Goal: Task Accomplishment & Management: Complete application form

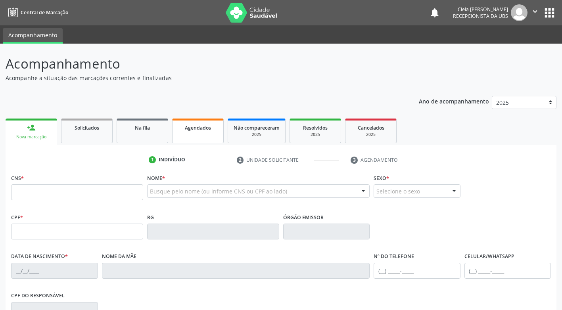
click at [189, 131] on div "Agendados" at bounding box center [198, 127] width 40 height 8
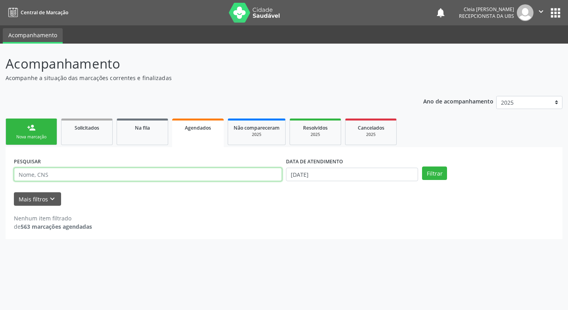
click at [143, 173] on input "text" at bounding box center [148, 174] width 268 height 13
type input "700605454043264"
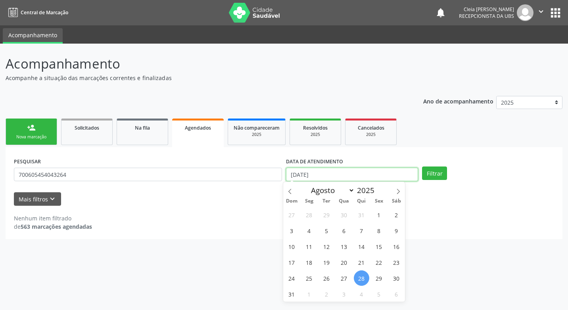
click at [408, 178] on input "[DATE]" at bounding box center [352, 174] width 132 height 13
drag, startPoint x: 408, startPoint y: 178, endPoint x: 395, endPoint y: 193, distance: 20.0
click at [395, 193] on span at bounding box center [398, 188] width 13 height 13
select select "8"
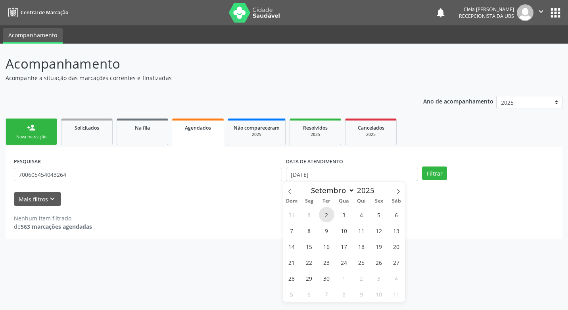
click at [327, 219] on span "2" at bounding box center [326, 214] width 15 height 15
type input "[DATE]"
click at [327, 219] on span "2" at bounding box center [326, 214] width 15 height 15
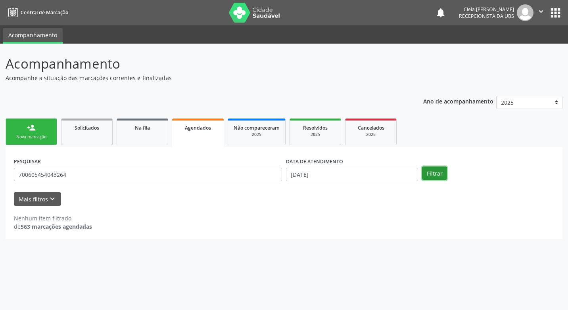
click at [433, 177] on button "Filtrar" at bounding box center [434, 173] width 25 height 13
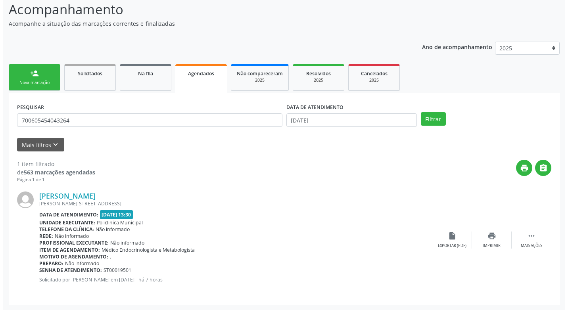
scroll to position [55, 0]
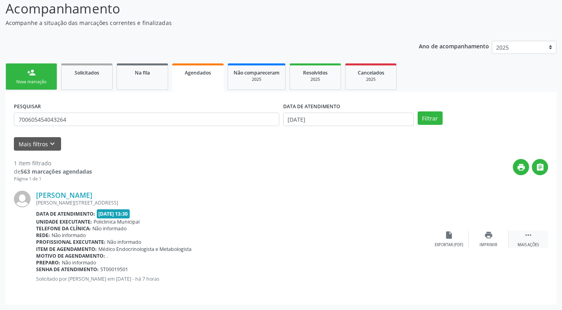
click at [529, 238] on icon "" at bounding box center [528, 235] width 9 height 9
click at [446, 238] on icon "cancel" at bounding box center [449, 235] width 9 height 9
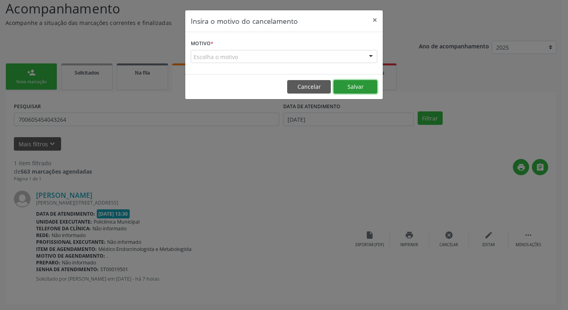
click at [352, 86] on button "Salvar" at bounding box center [356, 86] width 44 height 13
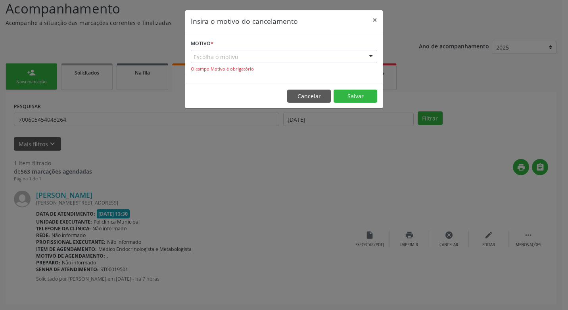
click at [286, 56] on div "Escolha o motivo" at bounding box center [284, 56] width 186 height 13
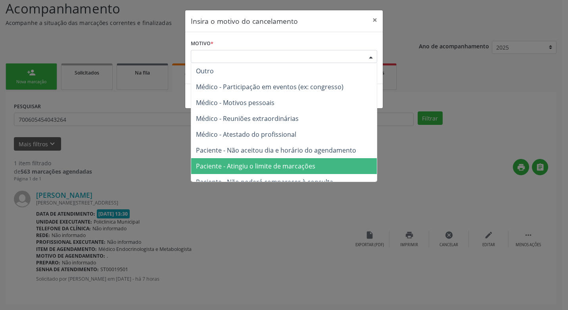
scroll to position [40, 0]
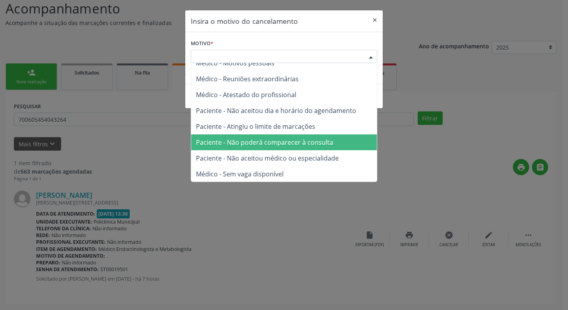
click at [300, 142] on span "Paciente - Não poderá comparecer à consulta" at bounding box center [264, 142] width 137 height 9
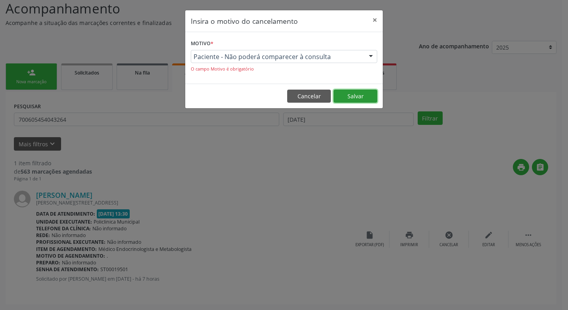
click at [361, 92] on button "Salvar" at bounding box center [356, 96] width 44 height 13
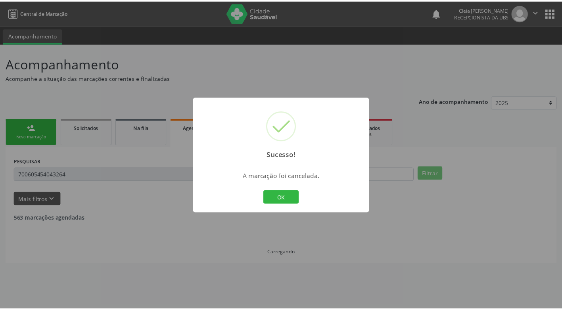
scroll to position [0, 0]
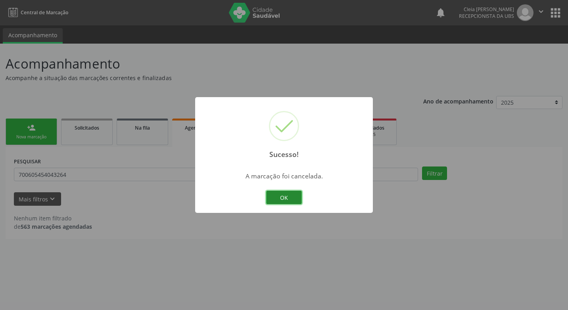
click at [292, 197] on button "OK" at bounding box center [284, 197] width 36 height 13
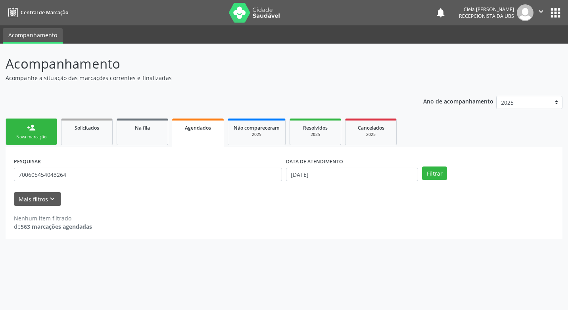
click at [17, 134] on link "person_add Nova marcação" at bounding box center [32, 132] width 52 height 27
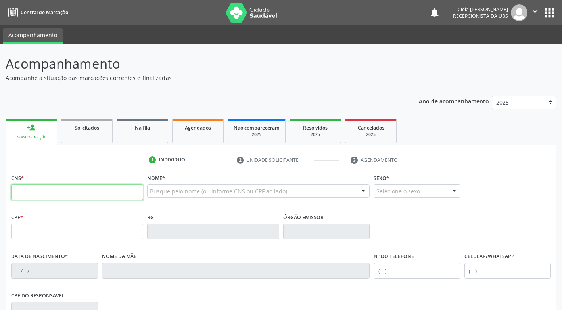
click at [67, 191] on input "text" at bounding box center [77, 192] width 132 height 16
type input "702 4000 2358 1228"
type input "367.961.824-72"
type input "[DATE]"
type input "[PERSON_NAME]"
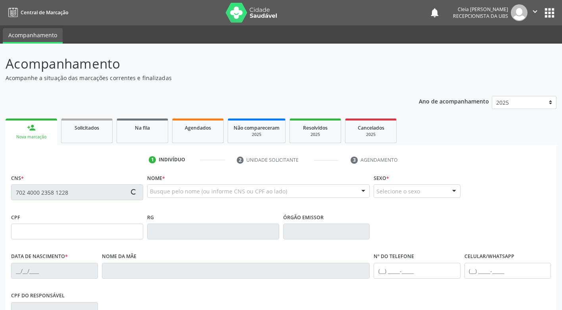
type input "[PHONE_NUMBER]"
type input "055.721.958-20"
type input "380"
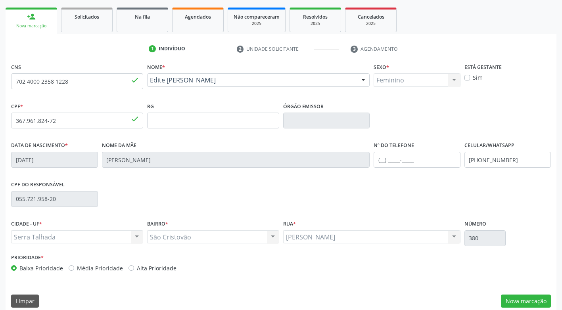
scroll to position [120, 0]
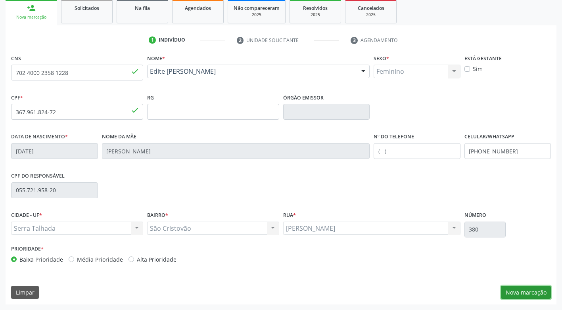
click at [536, 292] on button "Nova marcação" at bounding box center [526, 292] width 50 height 13
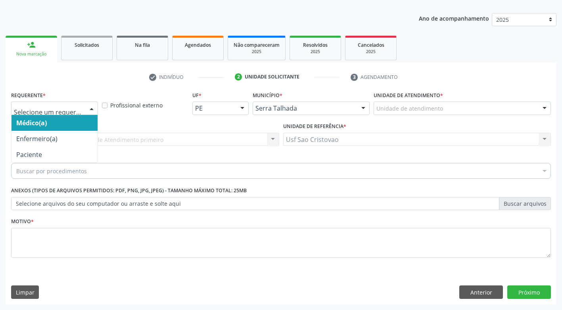
click at [84, 110] on div at bounding box center [54, 108] width 87 height 13
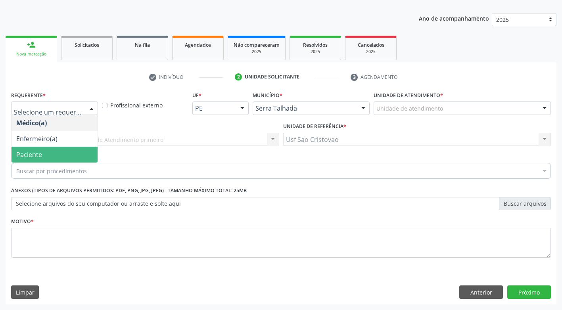
click at [86, 153] on span "Paciente" at bounding box center [55, 155] width 86 height 16
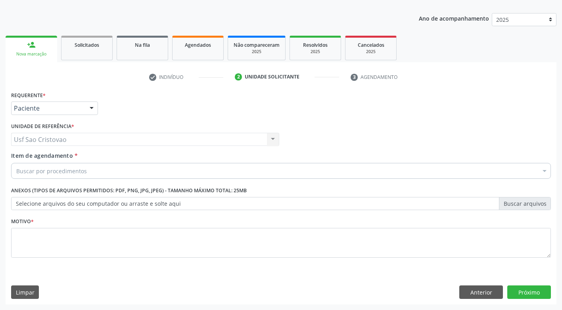
click at [94, 168] on div "Buscar por procedimentos" at bounding box center [281, 171] width 540 height 16
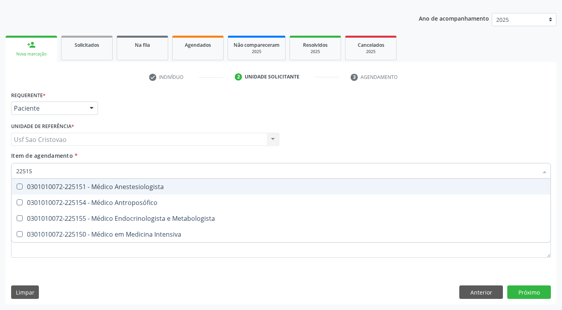
type input "225155"
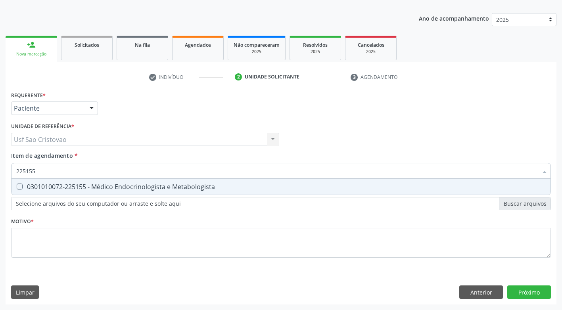
click at [17, 186] on Metabologista at bounding box center [20, 187] width 6 height 6
click at [17, 186] on Metabologista "checkbox" at bounding box center [14, 186] width 5 height 5
checkbox Metabologista "true"
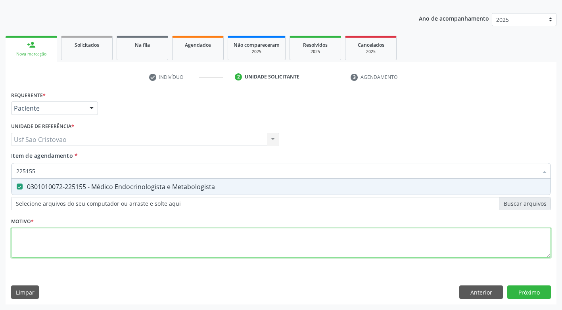
click at [54, 242] on div "Requerente * Paciente Médico(a) Enfermeiro(a) Paciente Nenhum resultado encontr…" at bounding box center [281, 179] width 540 height 180
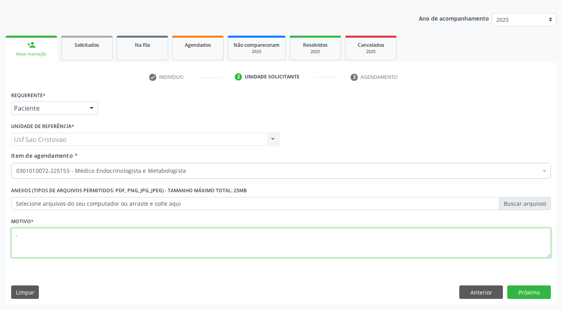
type textarea "."
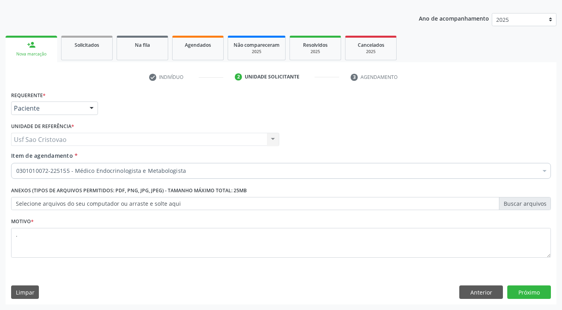
click at [309, 280] on div "Requerente * Paciente Médico(a) Enfermeiro(a) Paciente Nenhum resultado encontr…" at bounding box center [281, 196] width 551 height 215
click at [527, 295] on button "Próximo" at bounding box center [529, 292] width 44 height 13
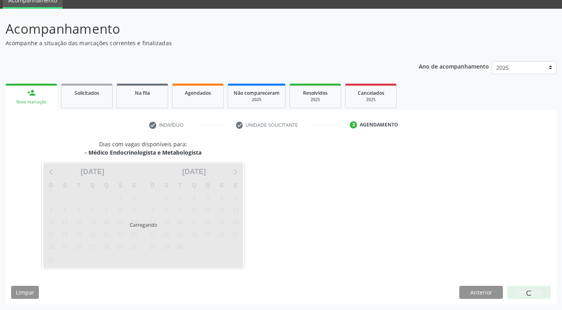
scroll to position [35, 0]
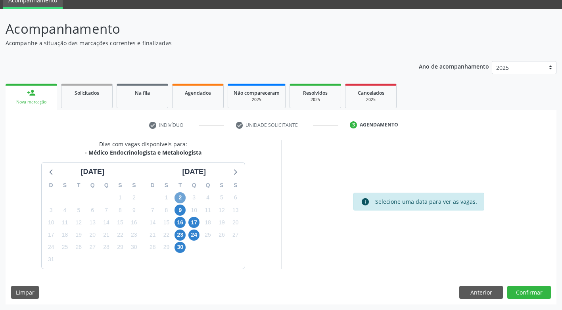
click at [181, 196] on span "2" at bounding box center [180, 197] width 11 height 11
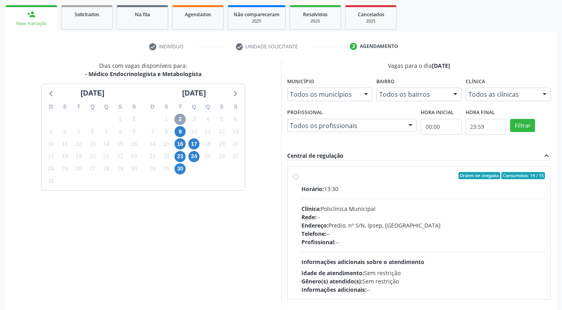
scroll to position [114, 0]
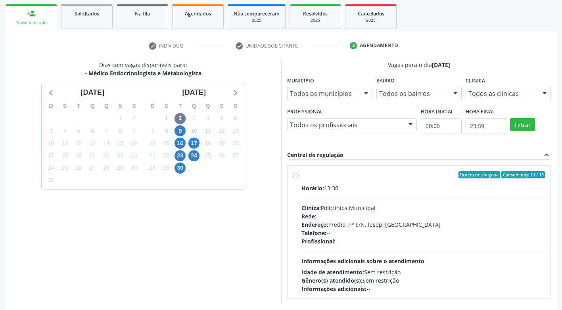
click at [302, 176] on label "Ordem de chegada Consumidos: 14 / 15 Horário: 13:30 Clínica: Policlinica Munici…" at bounding box center [424, 232] width 244 height 122
click at [295, 176] on input "Ordem de chegada Consumidos: 14 / 15 Horário: 13:30 Clínica: Policlinica Munici…" at bounding box center [296, 174] width 6 height 7
radio input "true"
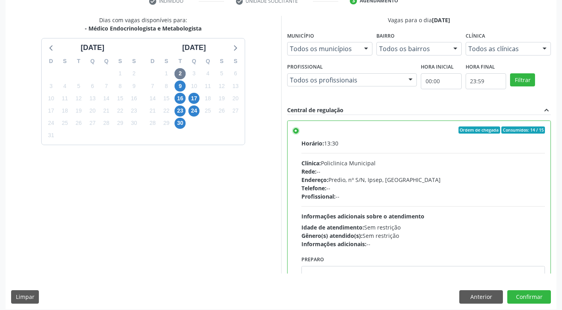
scroll to position [164, 0]
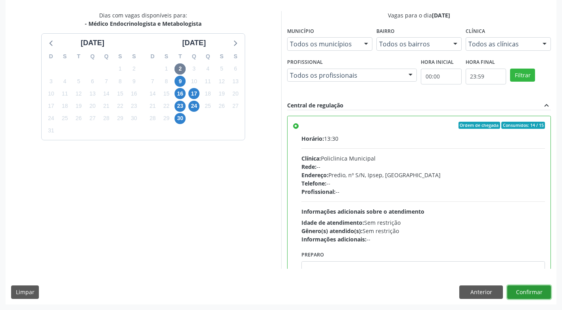
click at [520, 294] on button "Confirmar" at bounding box center [529, 292] width 44 height 13
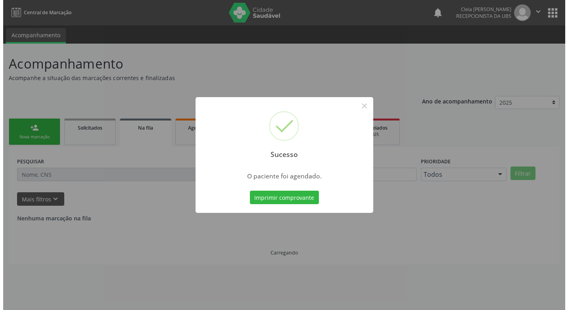
scroll to position [0, 0]
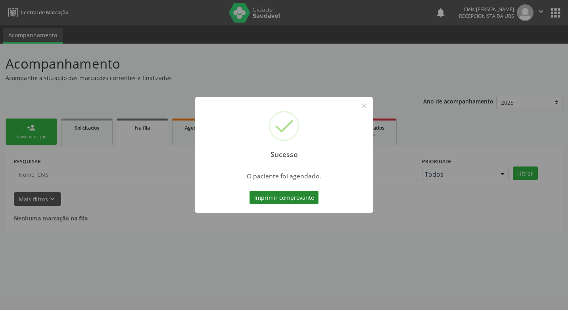
click at [279, 200] on button "Imprimir comprovante" at bounding box center [284, 197] width 69 height 13
